Goal: Find specific page/section: Find specific page/section

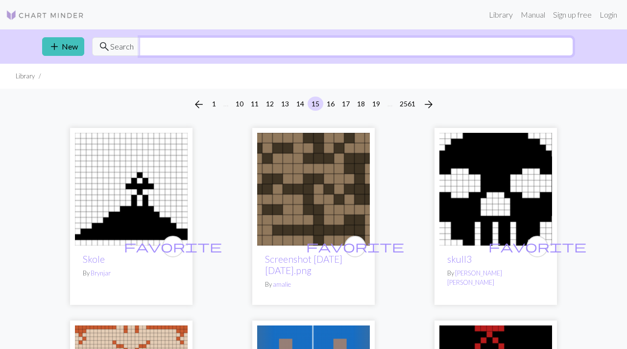
click at [191, 45] on input "text" at bounding box center [357, 46] width 434 height 19
type input "frog"
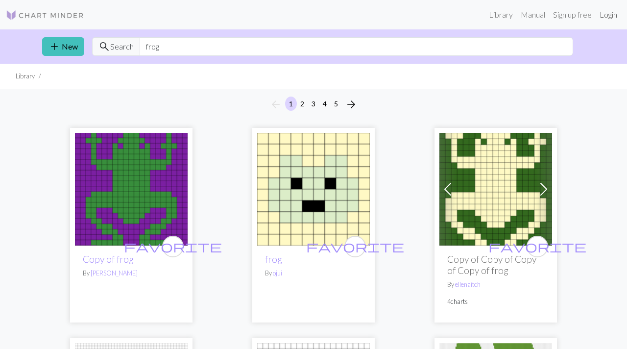
click at [612, 13] on link "Login" at bounding box center [608, 15] width 25 height 20
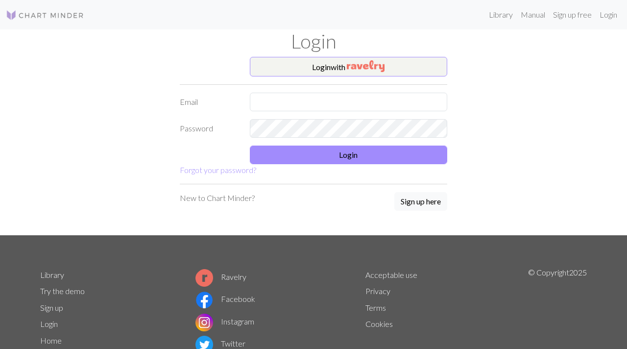
click at [269, 55] on div "Login" at bounding box center [313, 42] width 558 height 27
click at [274, 70] on button "Login with" at bounding box center [349, 67] width 198 height 20
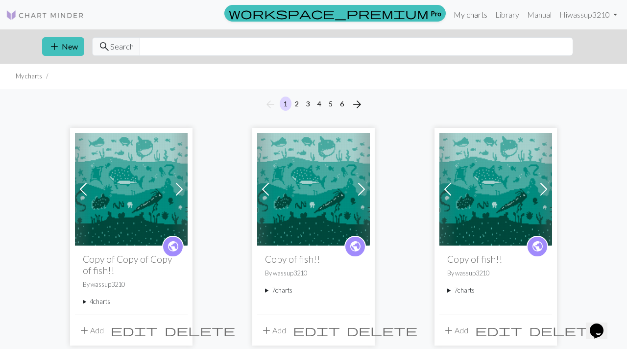
click at [464, 17] on link "My charts" at bounding box center [471, 15] width 42 height 20
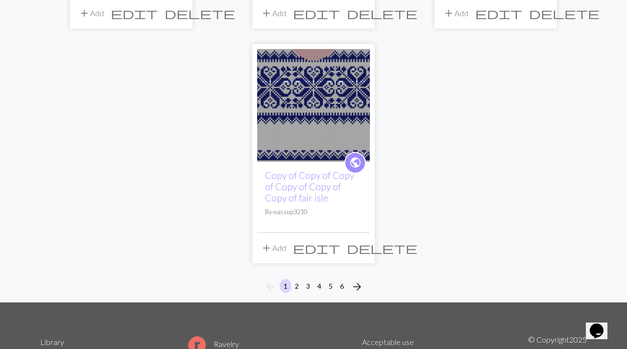
scroll to position [1229, 0]
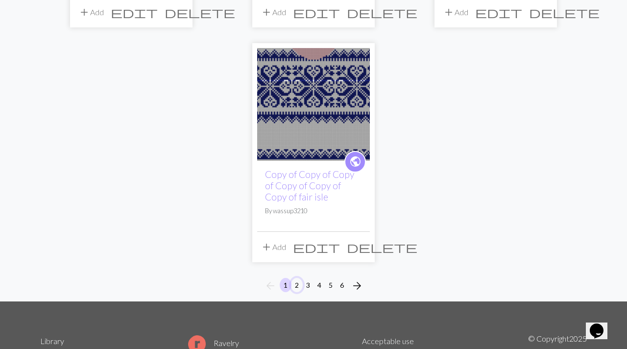
click at [295, 283] on button "2" at bounding box center [297, 285] width 12 height 14
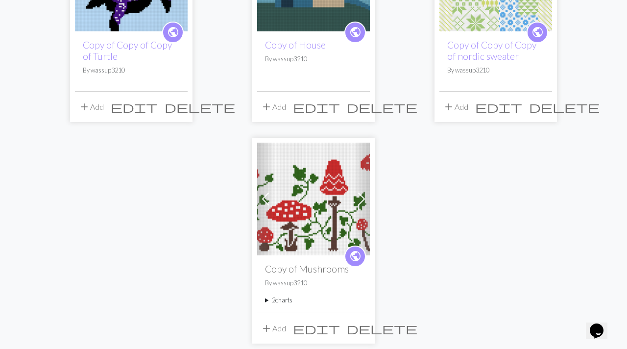
scroll to position [1255, 0]
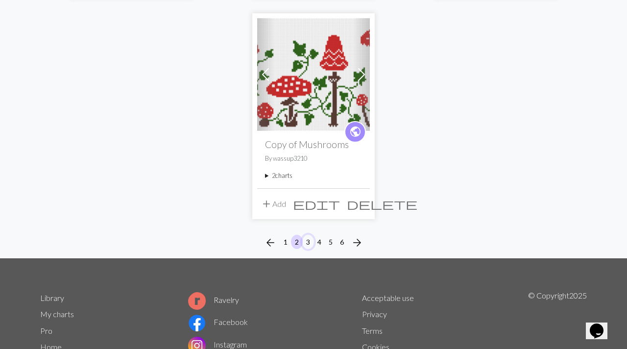
click at [308, 243] on button "3" at bounding box center [308, 242] width 12 height 14
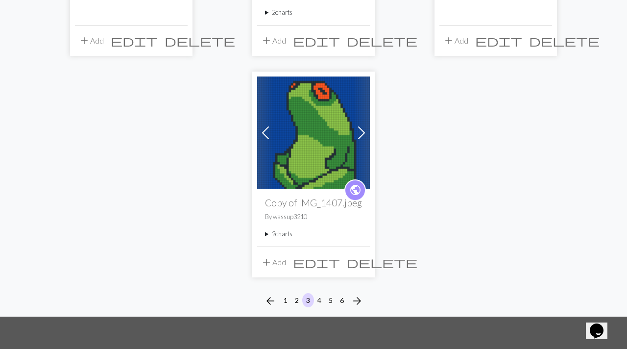
scroll to position [1228, 0]
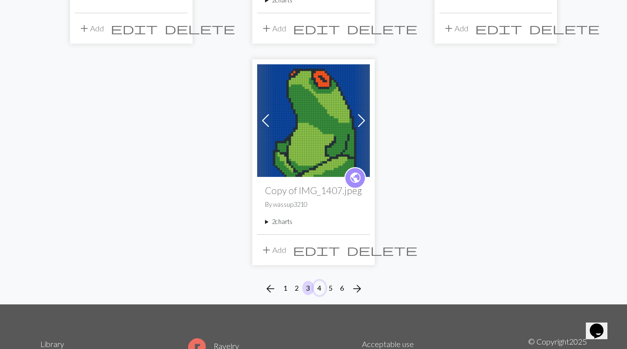
click at [317, 289] on button "4" at bounding box center [319, 288] width 12 height 14
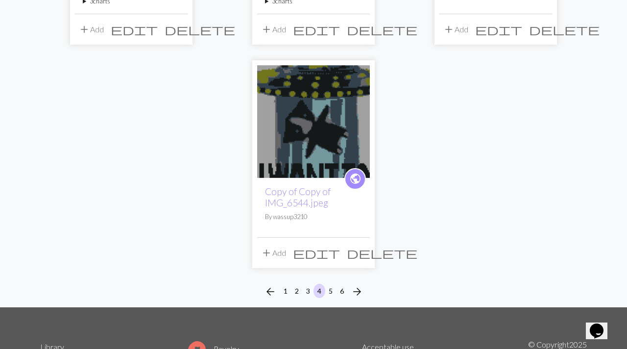
scroll to position [1231, 0]
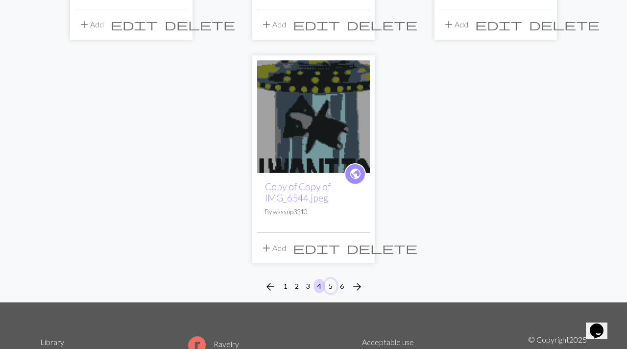
click at [331, 283] on button "5" at bounding box center [331, 286] width 12 height 14
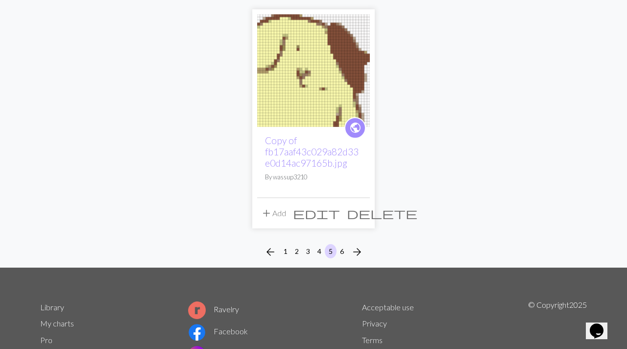
scroll to position [1289, 0]
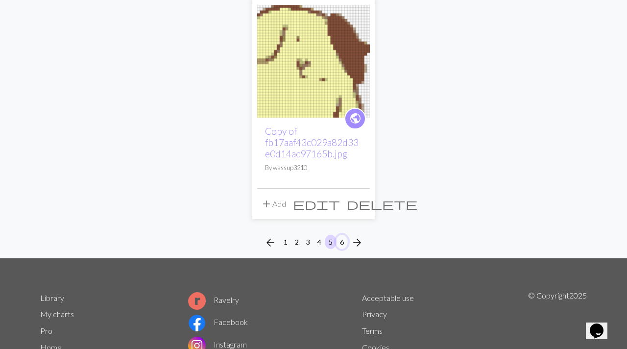
click at [343, 235] on button "6" at bounding box center [342, 242] width 12 height 14
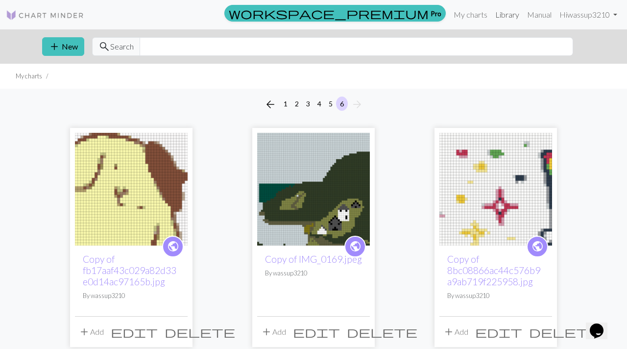
click at [508, 12] on link "Library" at bounding box center [507, 15] width 32 height 20
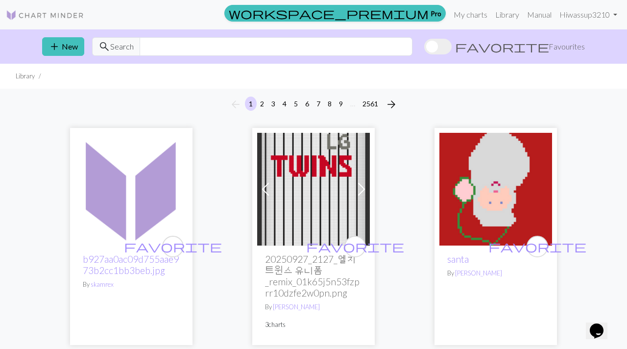
click at [452, 45] on span at bounding box center [437, 47] width 27 height 16
click at [424, 48] on input "favorite Favourites" at bounding box center [424, 48] width 0 height 0
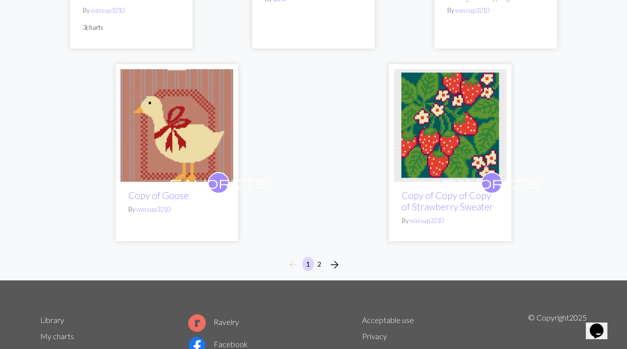
scroll to position [3311, 0]
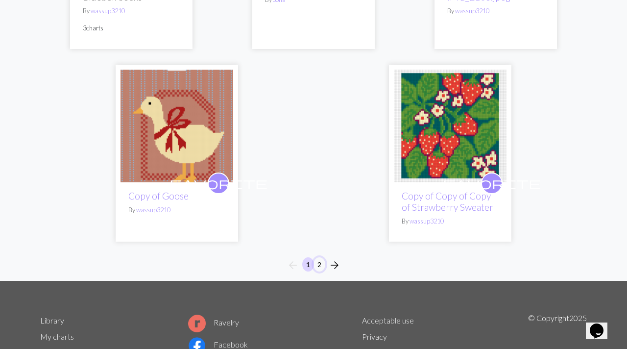
click at [318, 257] on button "2" at bounding box center [319, 264] width 12 height 14
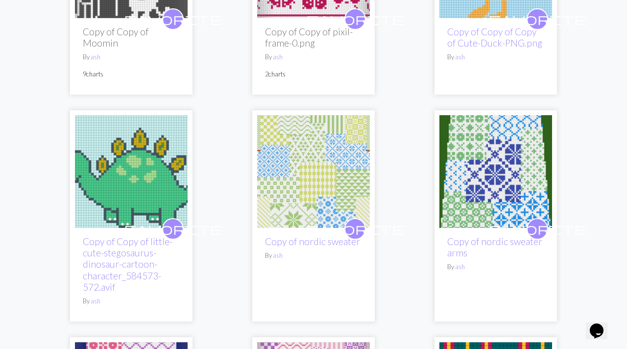
scroll to position [555, 0]
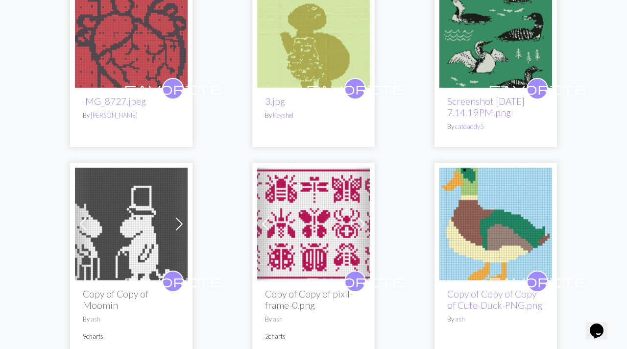
click at [127, 232] on img at bounding box center [131, 224] width 113 height 113
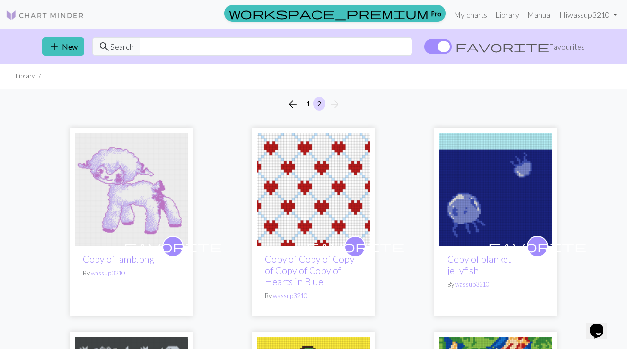
click at [452, 45] on span at bounding box center [437, 47] width 27 height 16
click at [424, 48] on input "favorite Favourites" at bounding box center [424, 48] width 0 height 0
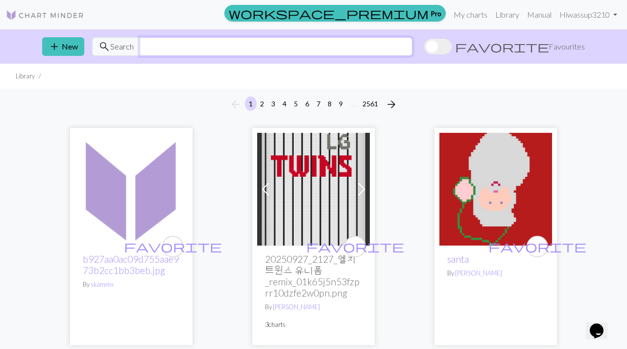
click at [167, 49] on input "text" at bounding box center [276, 46] width 273 height 19
type input "frog"
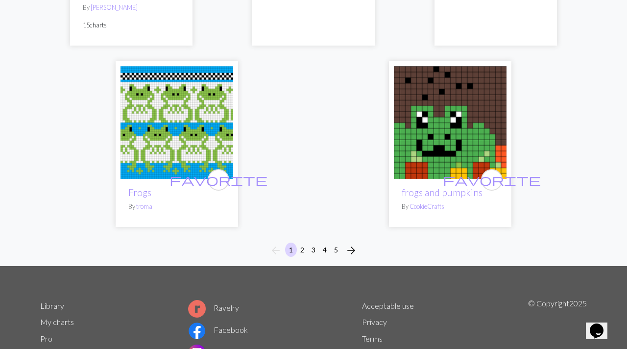
scroll to position [3429, 0]
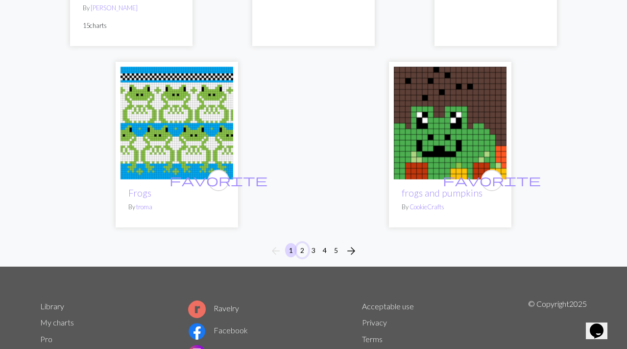
click at [305, 243] on button "2" at bounding box center [302, 250] width 12 height 14
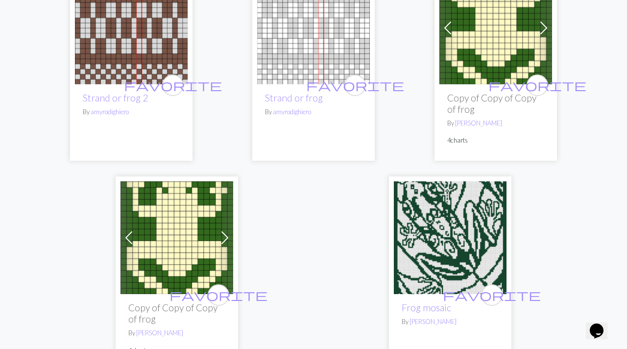
scroll to position [3267, 0]
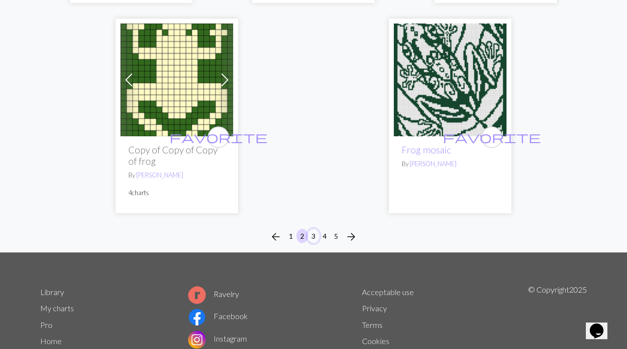
click at [317, 234] on button "3" at bounding box center [314, 236] width 12 height 14
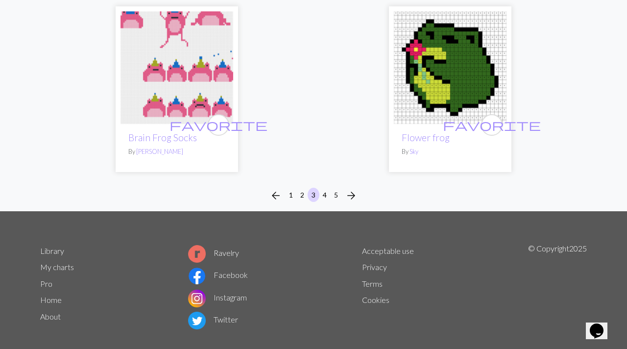
scroll to position [3235, 0]
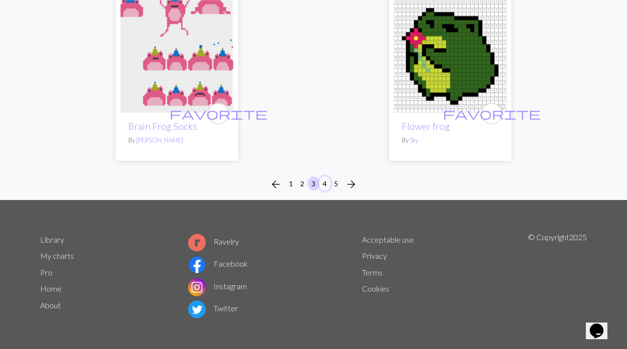
click at [324, 185] on button "4" at bounding box center [325, 183] width 12 height 14
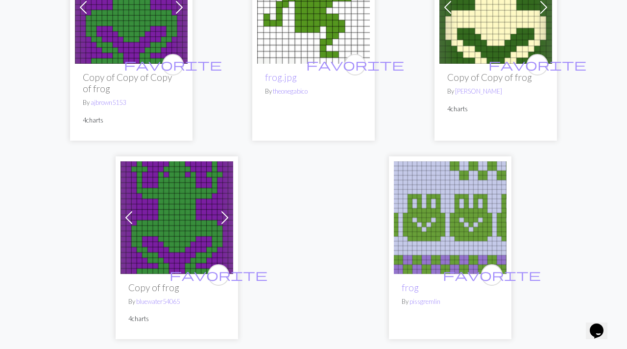
scroll to position [3225, 0]
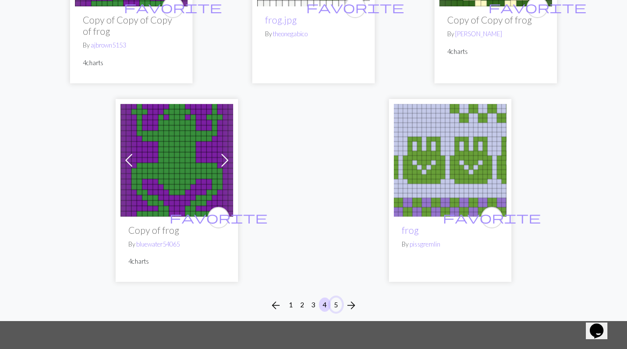
click at [336, 297] on button "5" at bounding box center [336, 304] width 12 height 14
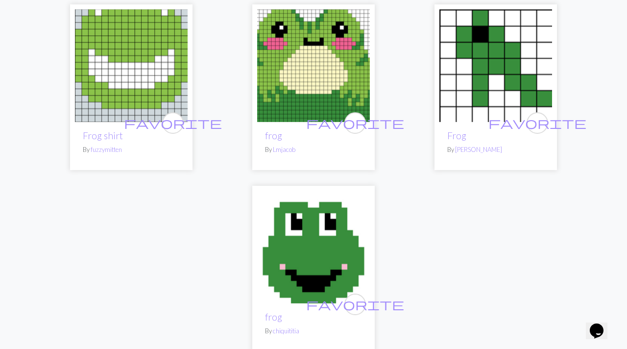
scroll to position [899, 0]
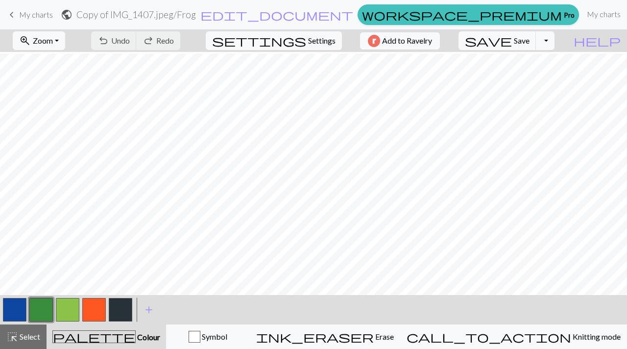
scroll to position [176, 0]
